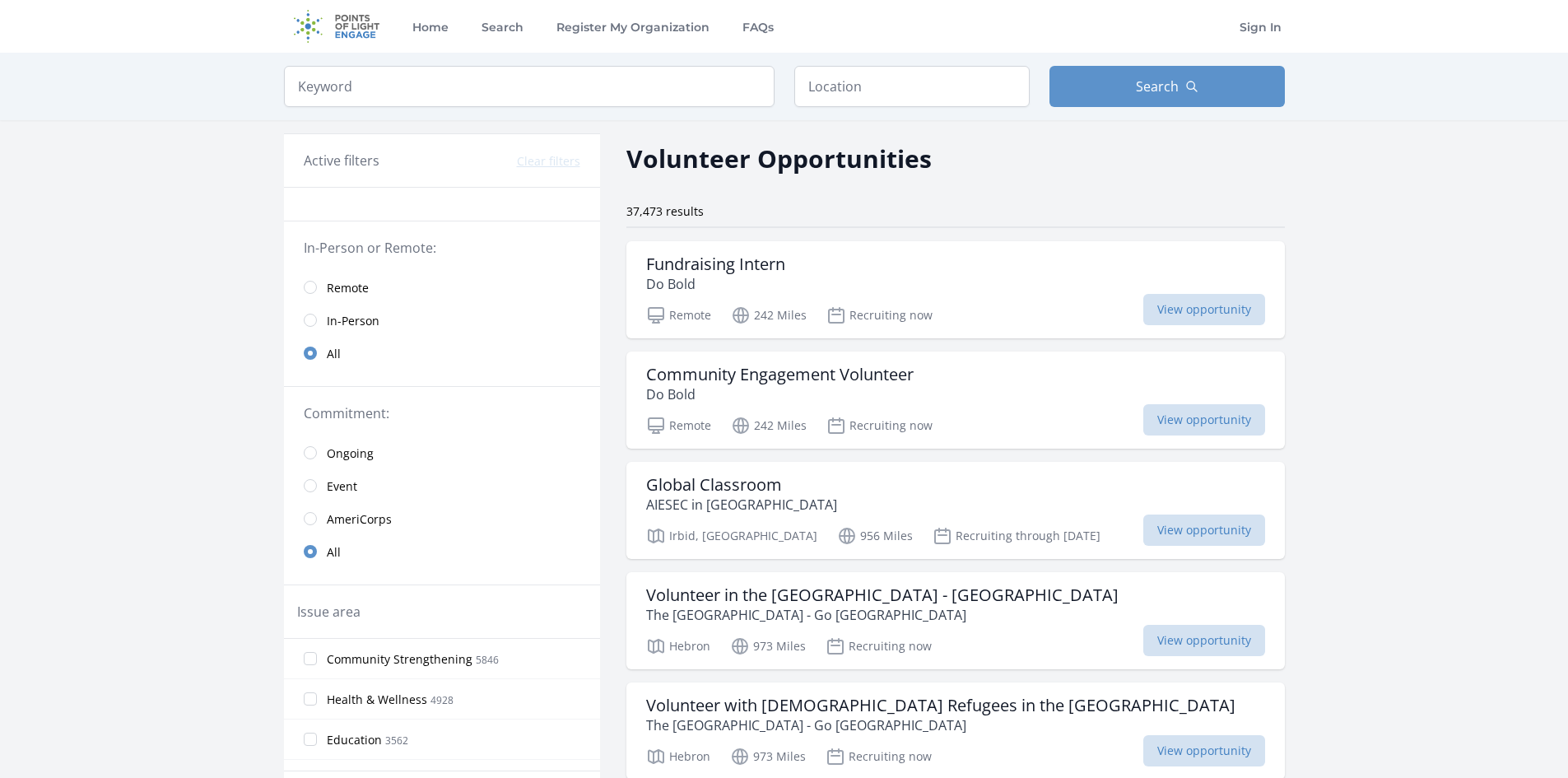
click at [365, 293] on span "Remote" at bounding box center [348, 288] width 42 height 17
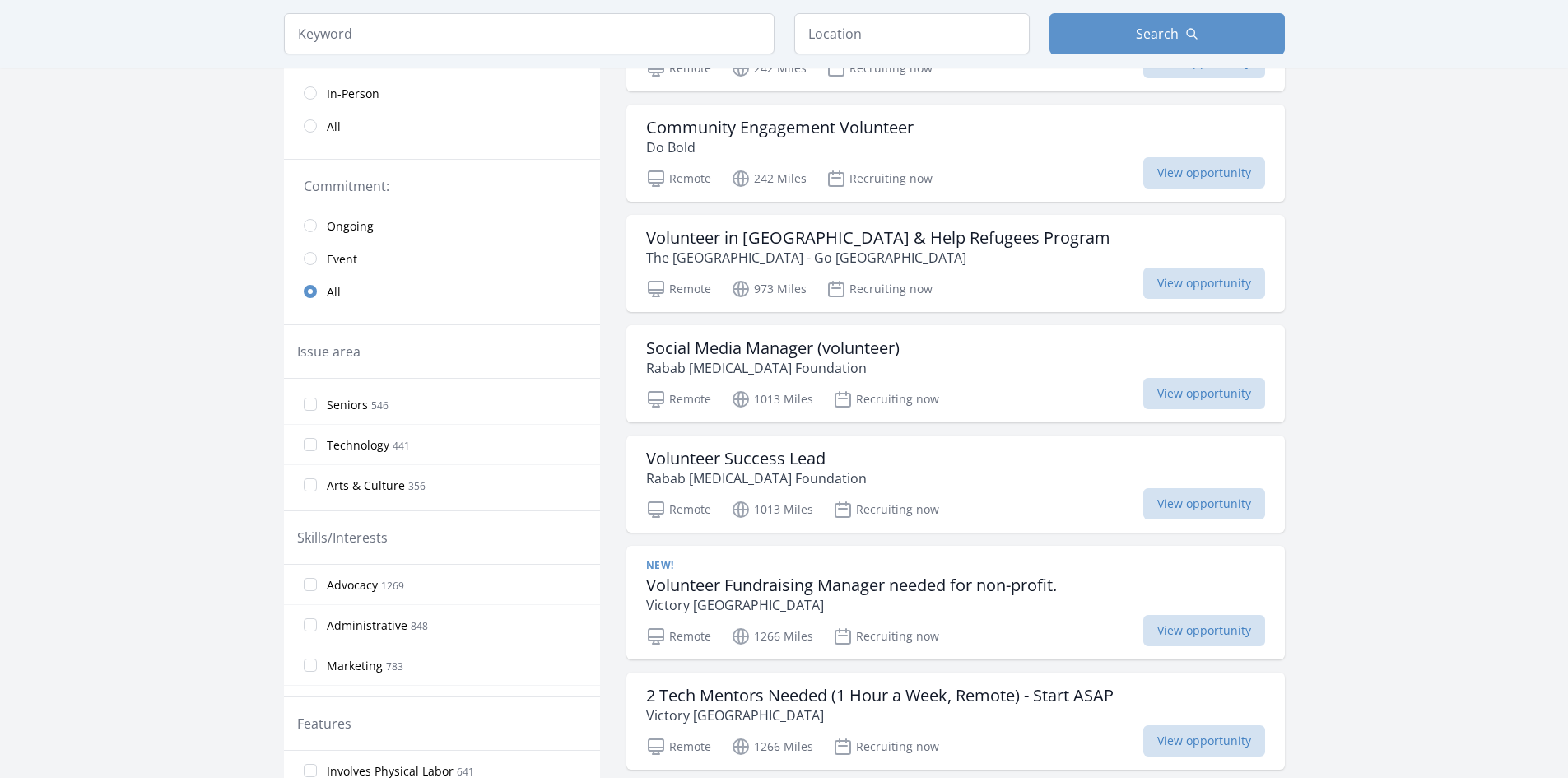
scroll to position [247, 0]
click at [374, 397] on span "Technology" at bounding box center [358, 394] width 62 height 17
click at [316, 397] on input "Technology 441" at bounding box center [310, 393] width 13 height 13
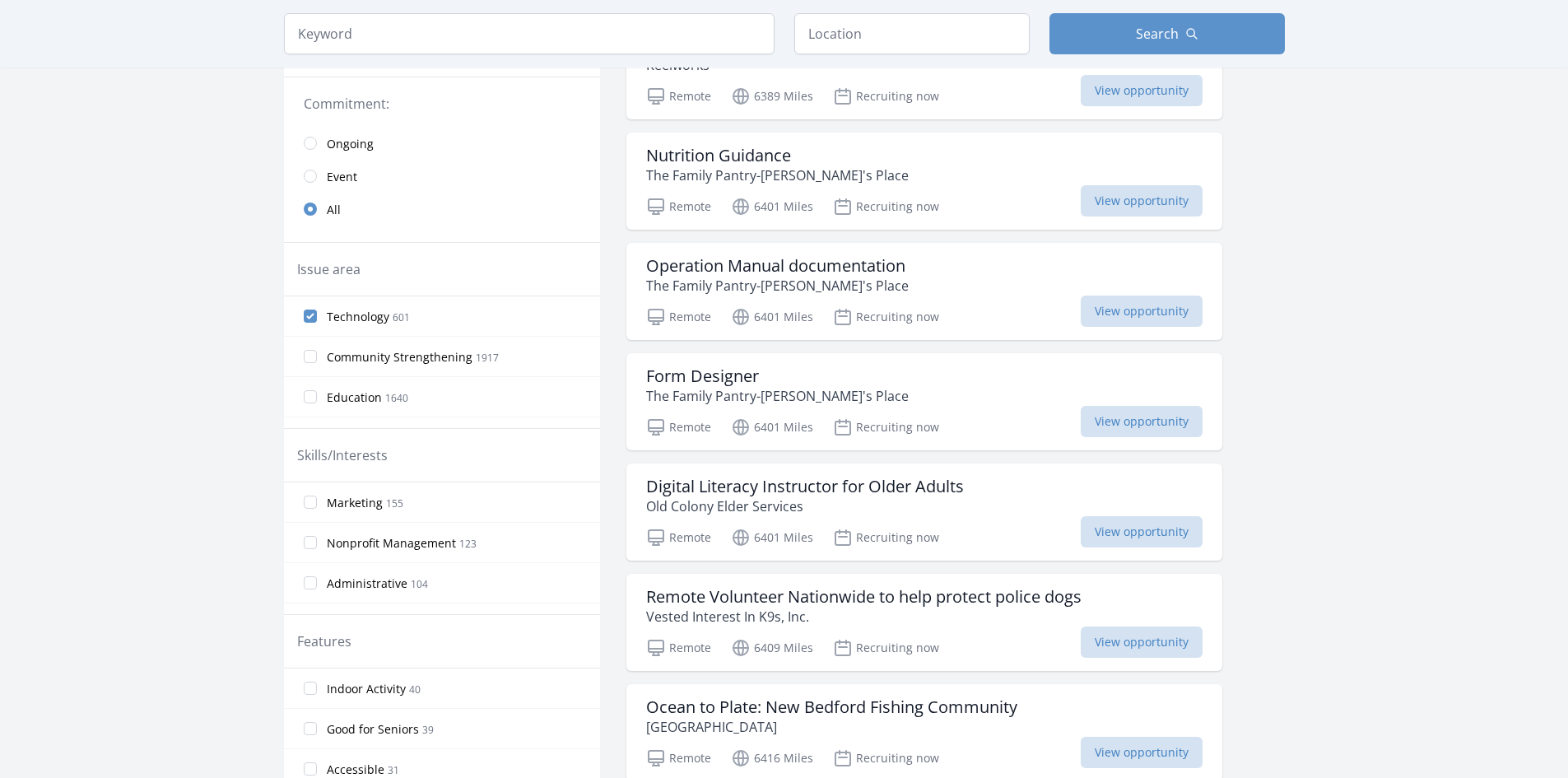
scroll to position [0, 0]
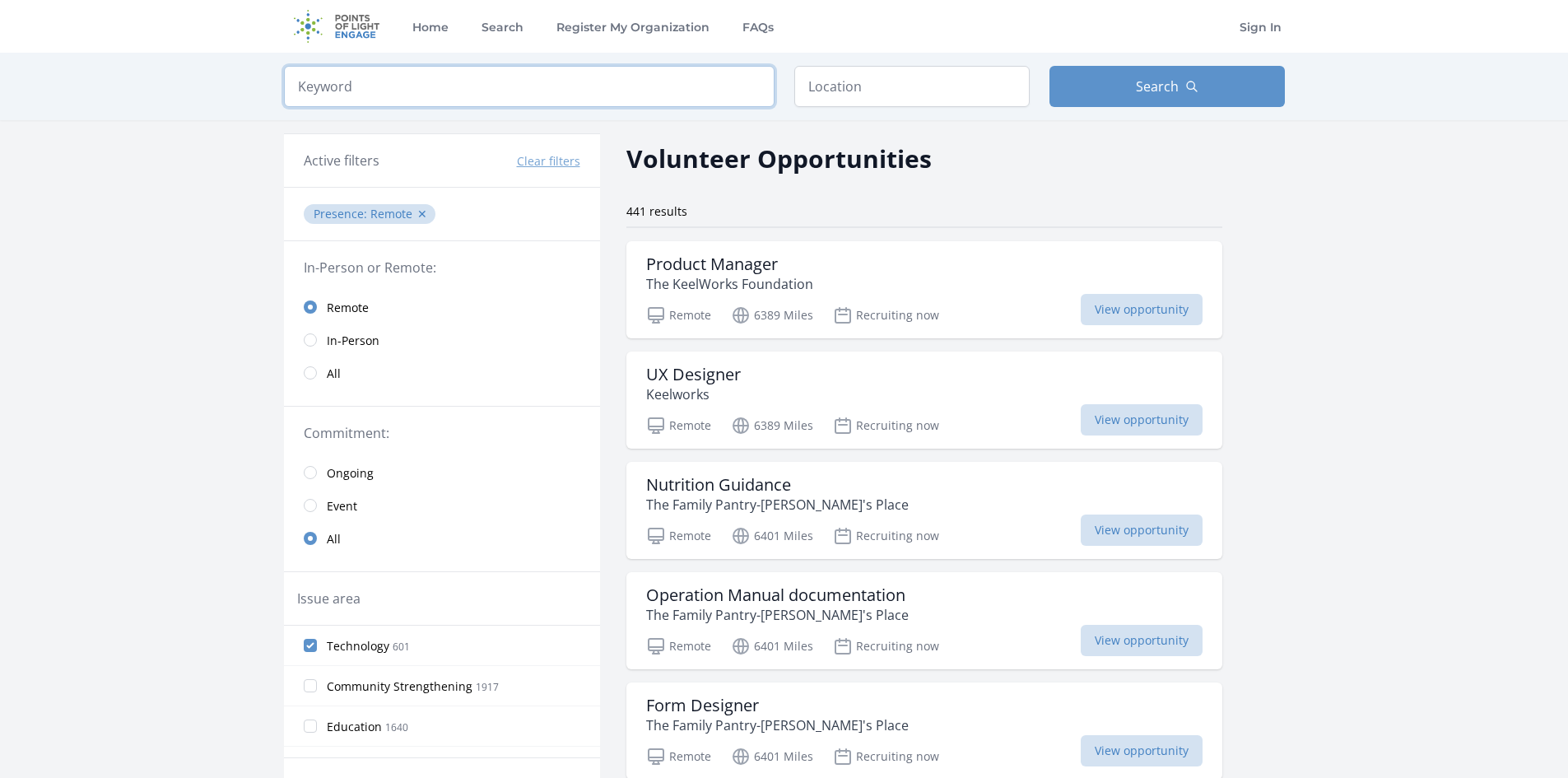
click at [413, 76] on input "search" at bounding box center [529, 86] width 491 height 41
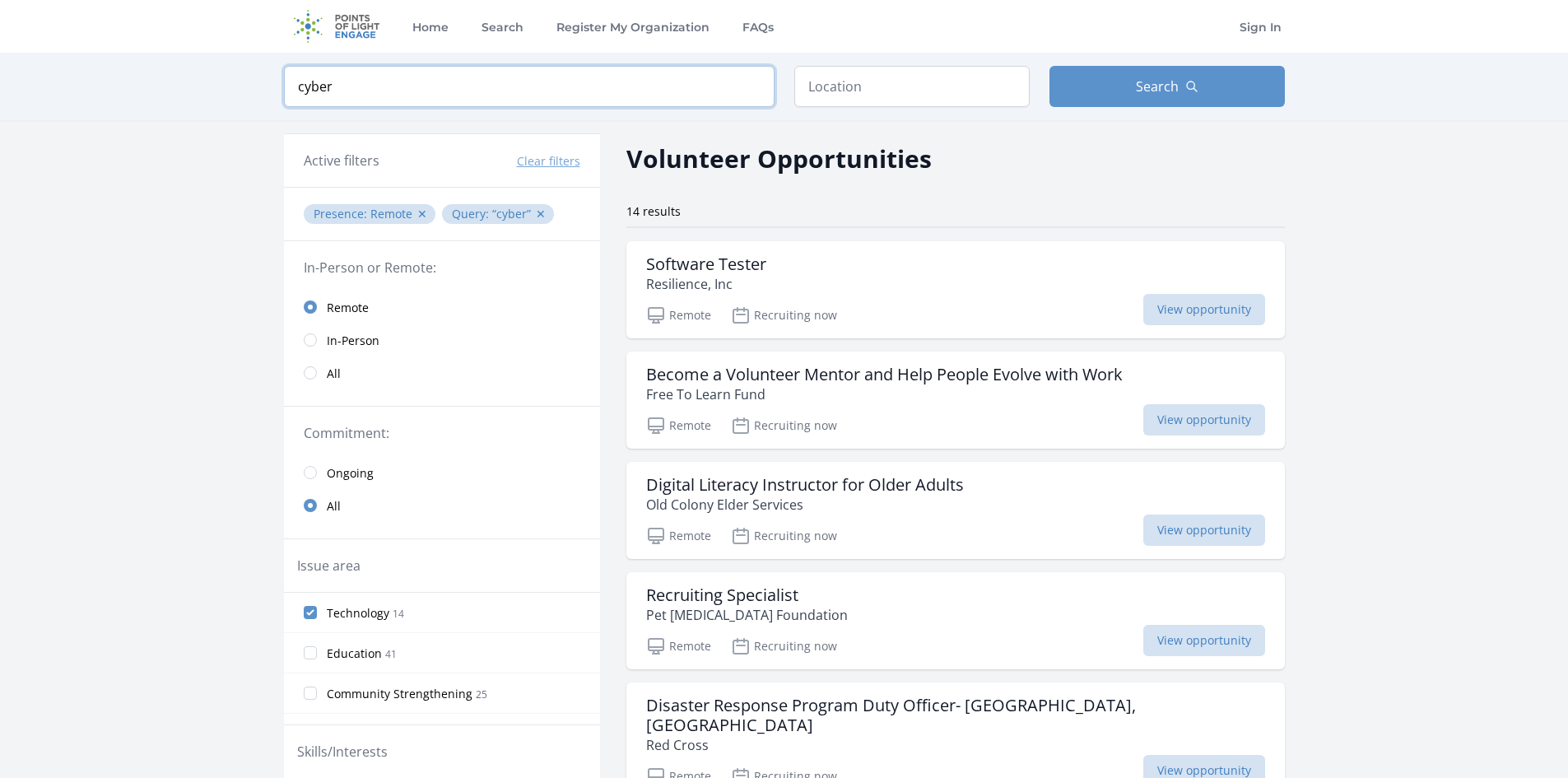
type input "cyber"
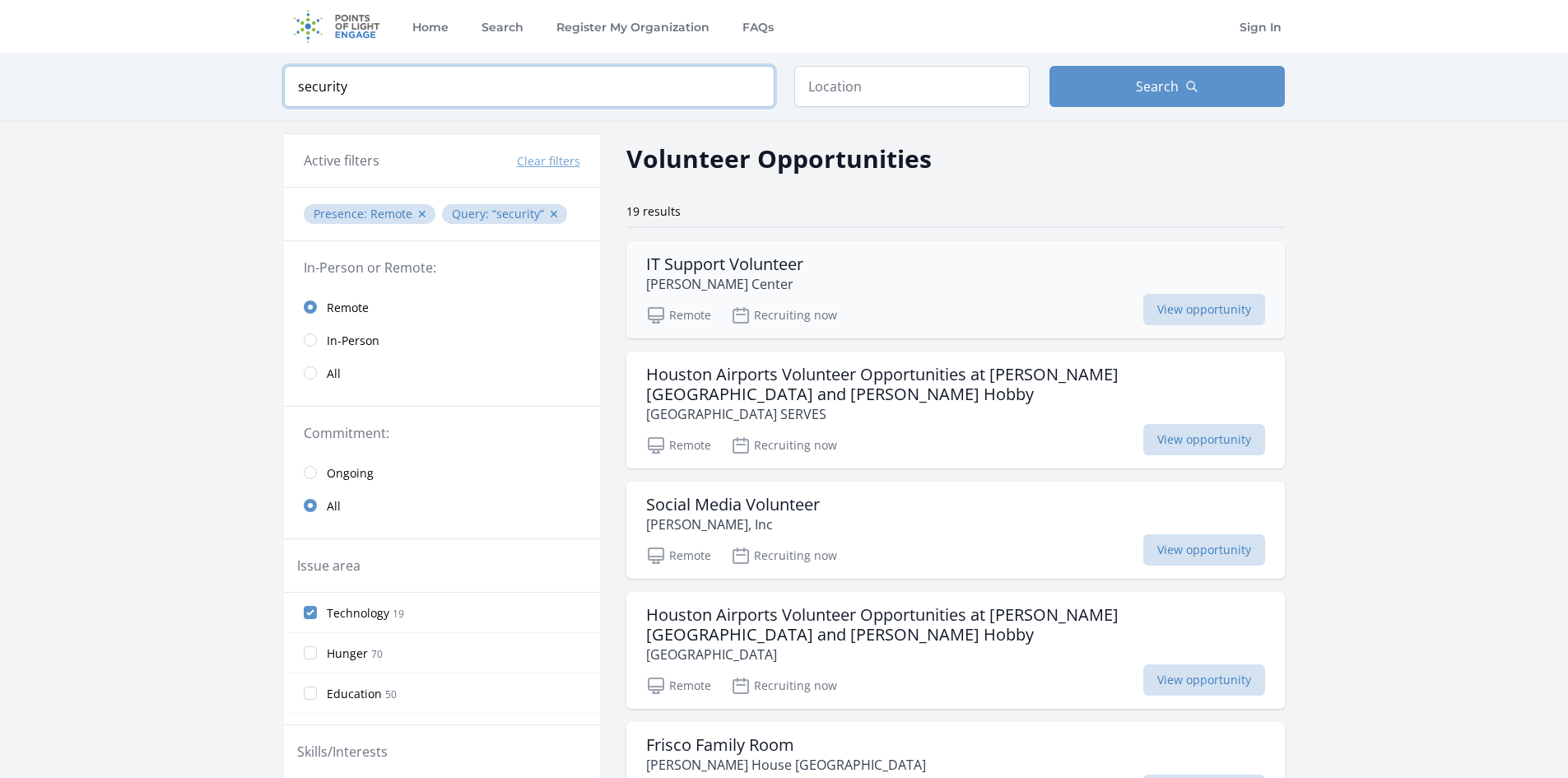
type input "security"
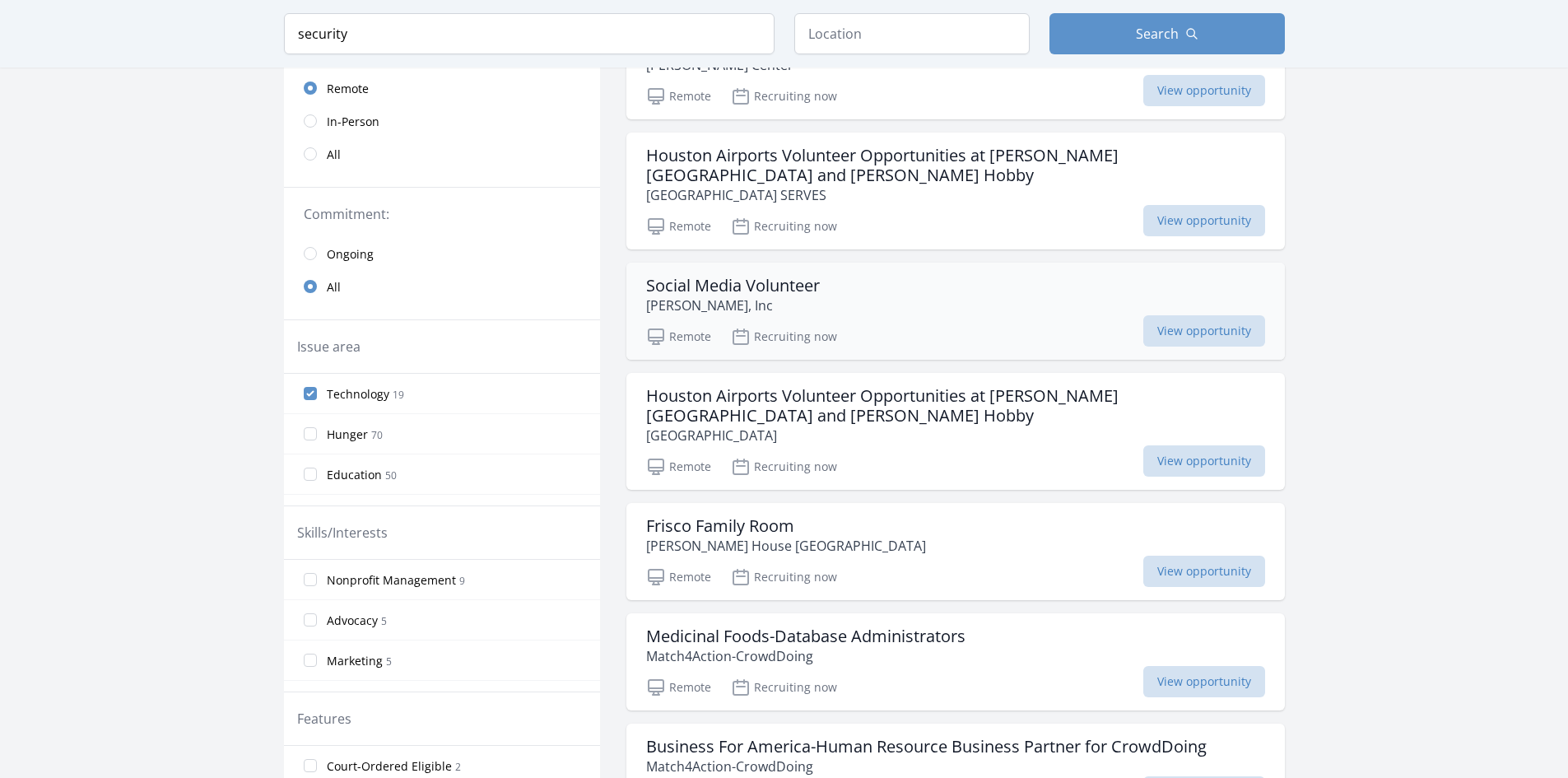
scroll to position [247, 0]
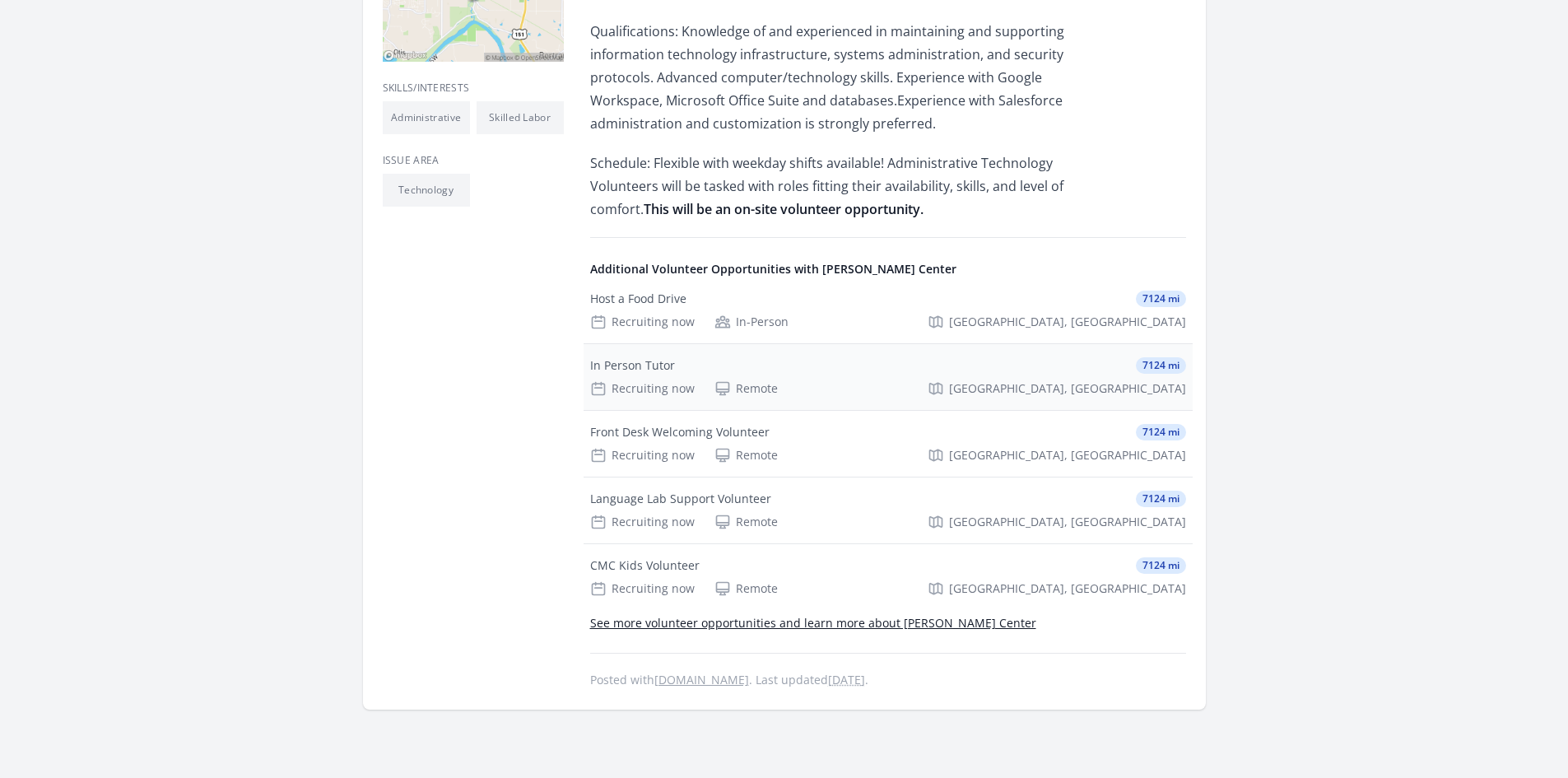
scroll to position [576, 0]
